Goal: Information Seeking & Learning: Find specific page/section

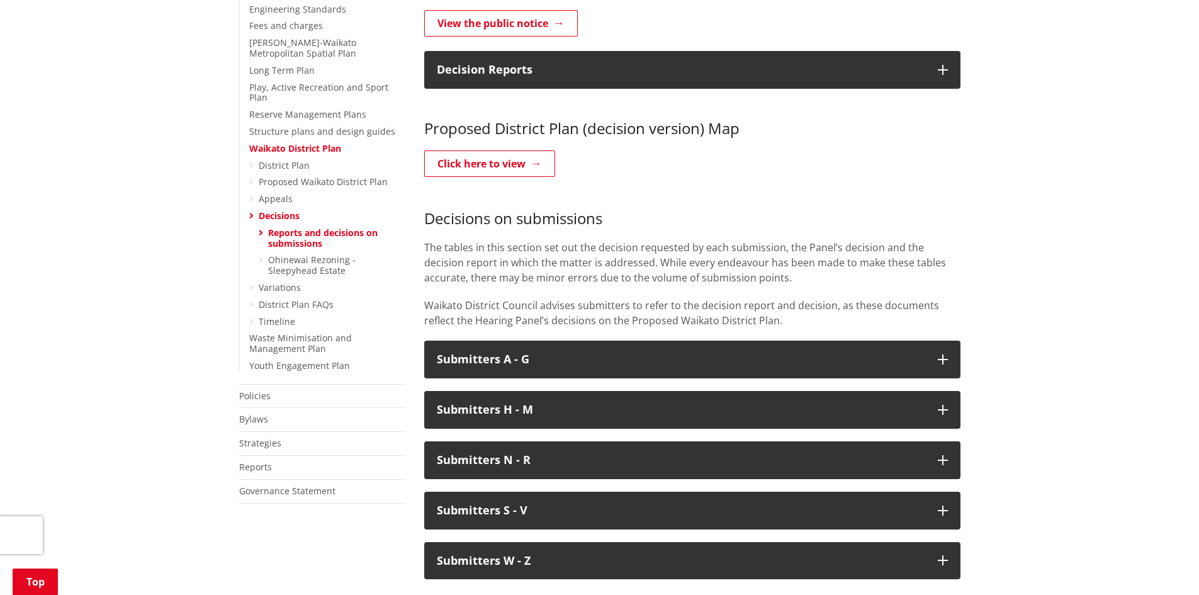
scroll to position [417, 0]
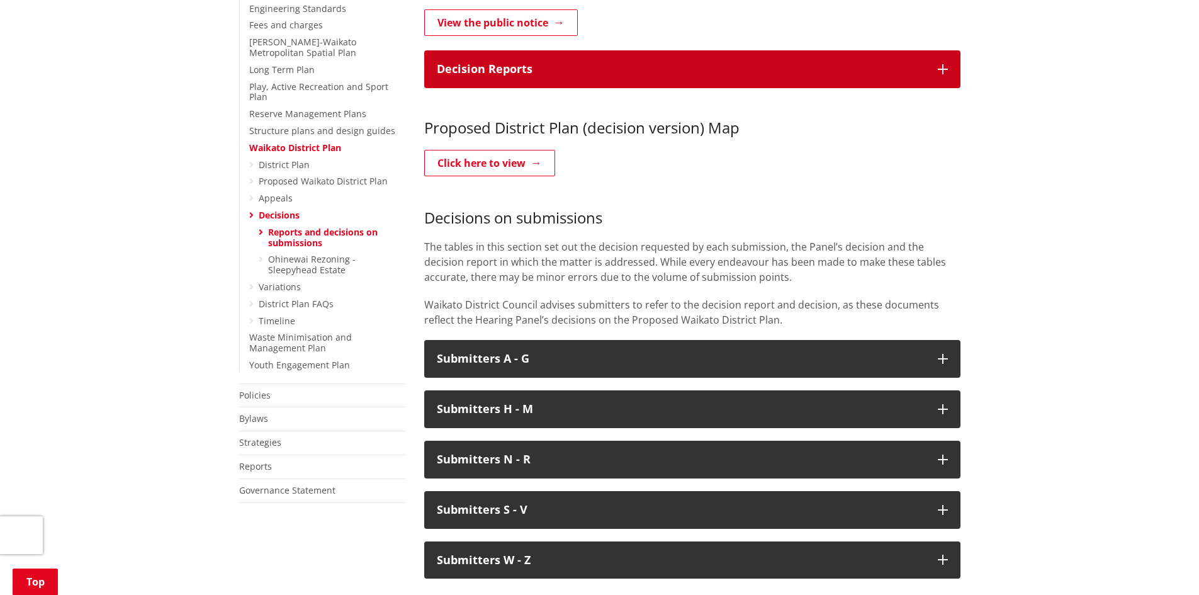
click at [559, 53] on button "Decision Reports" at bounding box center [692, 69] width 536 height 38
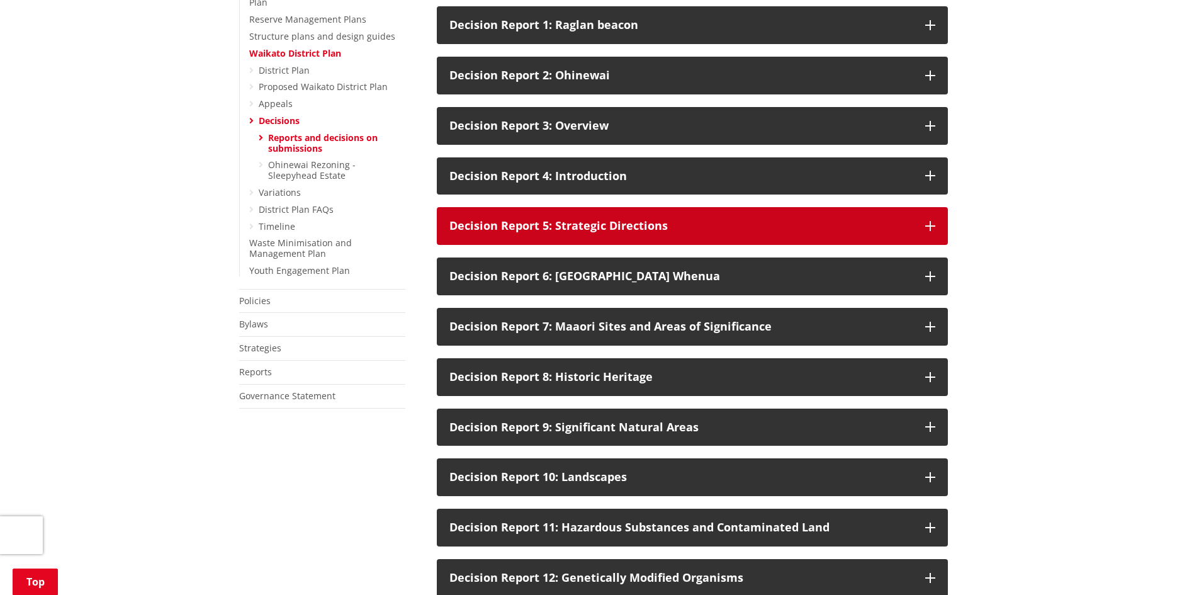
scroll to position [518, 0]
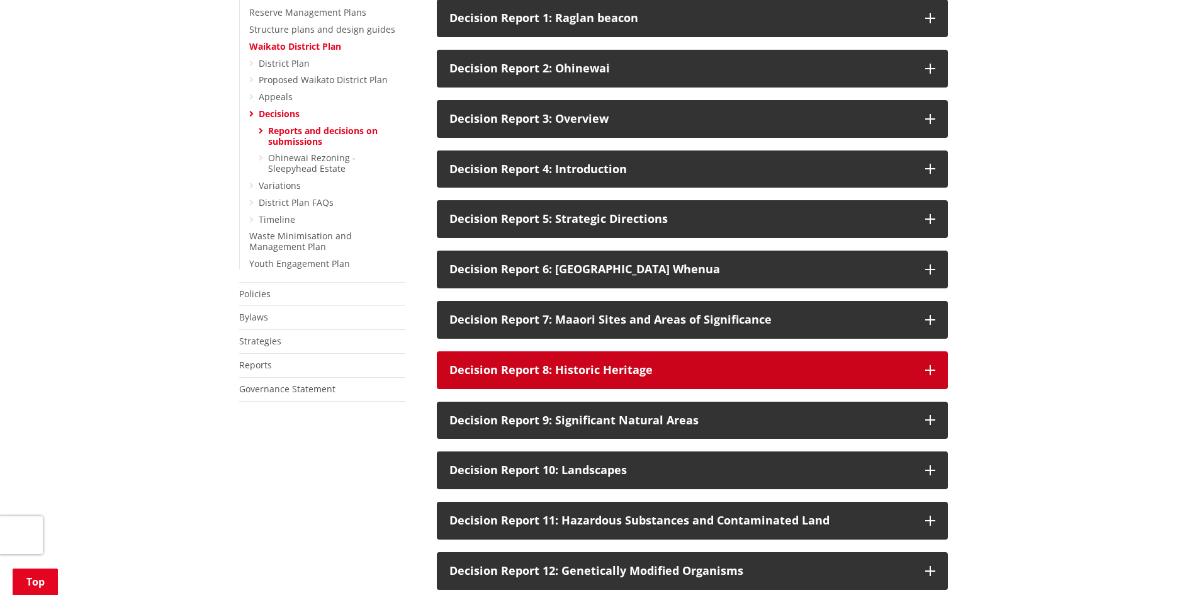
click at [569, 364] on div "Decision Report 8: Historic Heritage" at bounding box center [680, 370] width 463 height 13
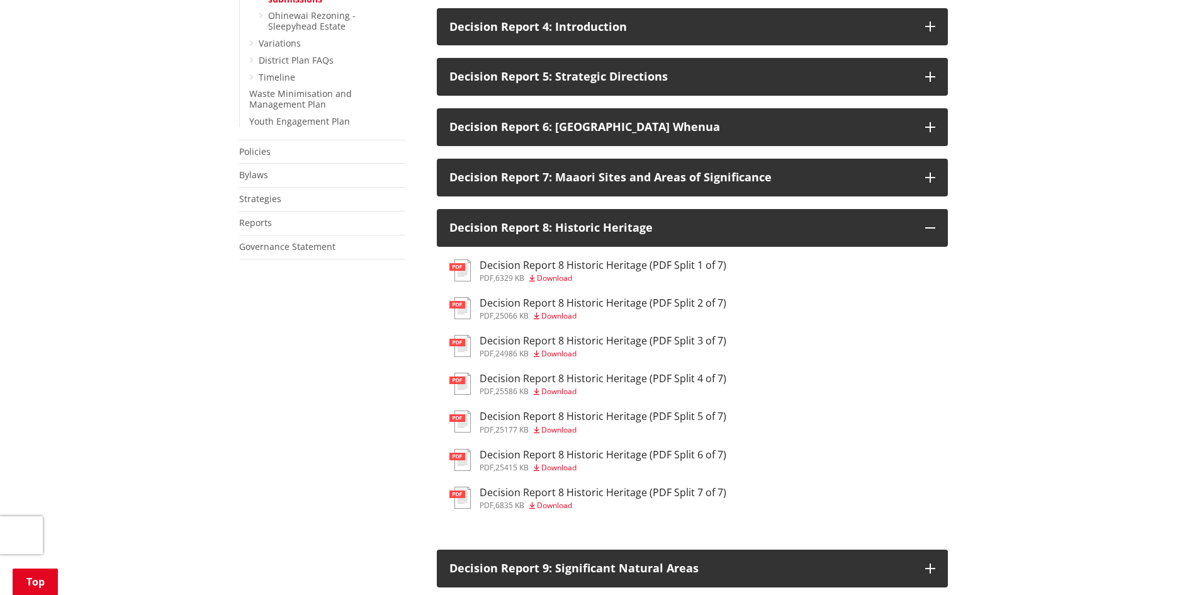
scroll to position [666, 0]
